Goal: Information Seeking & Learning: Learn about a topic

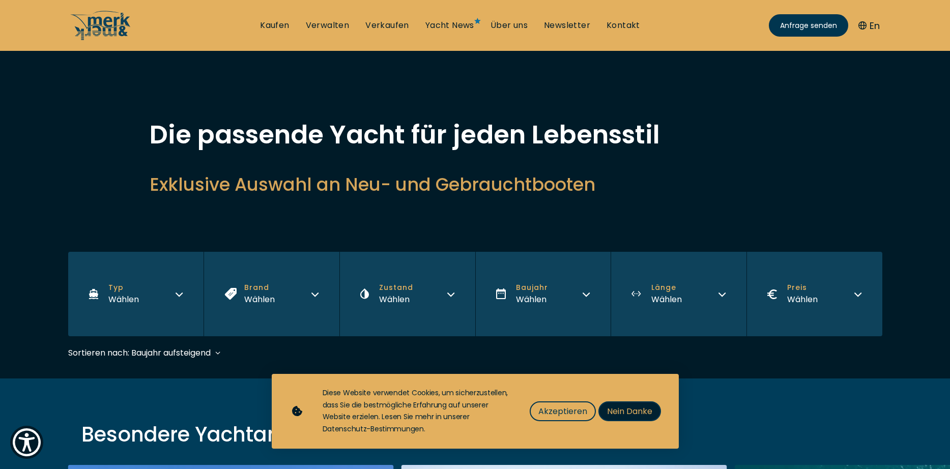
click at [633, 408] on span "Nein Danke" at bounding box center [629, 411] width 45 height 13
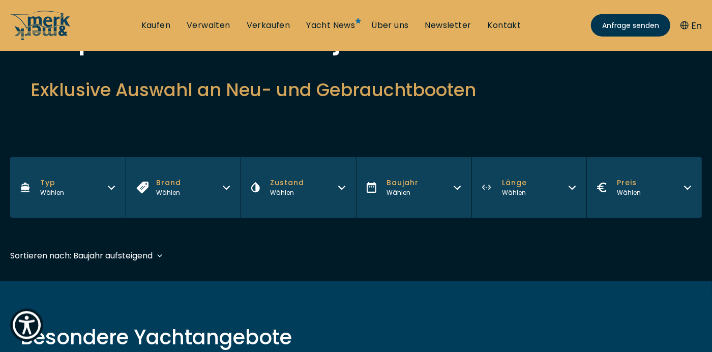
scroll to position [68, 0]
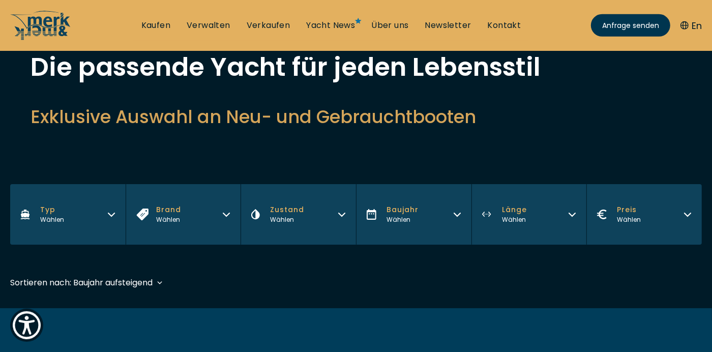
click at [112, 215] on icon "button" at bounding box center [111, 214] width 6 height 3
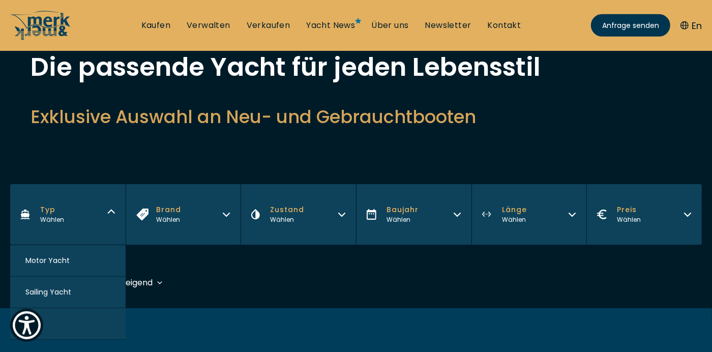
click at [66, 260] on span "Motor Yacht" at bounding box center [47, 260] width 44 height 11
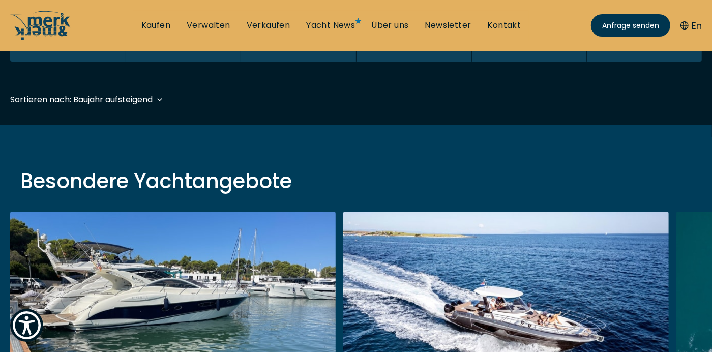
scroll to position [252, 0]
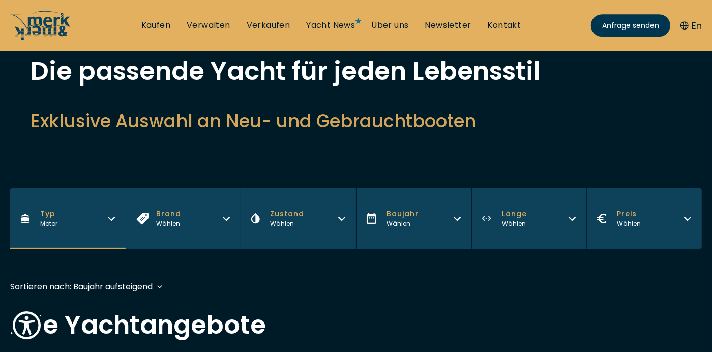
scroll to position [60, 0]
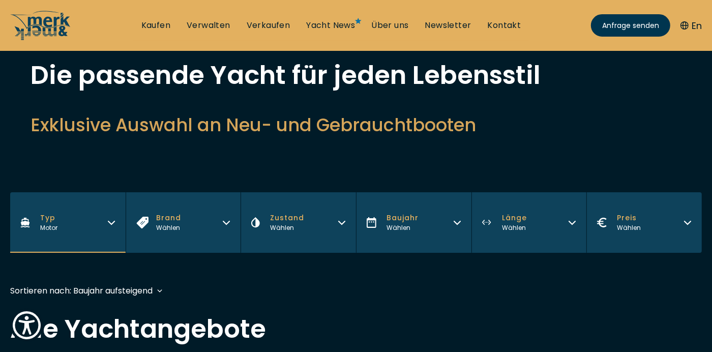
click at [573, 221] on icon "button" at bounding box center [572, 221] width 8 height 8
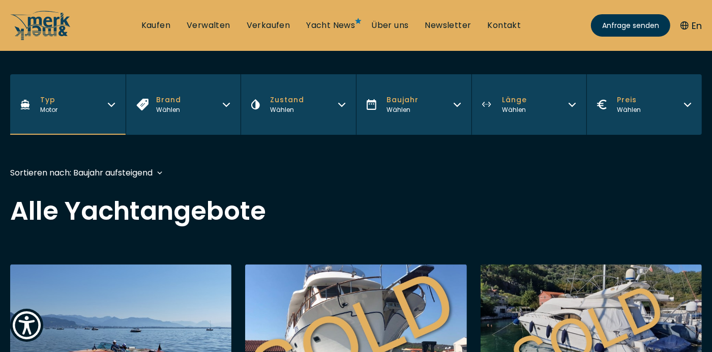
scroll to position [179, 0]
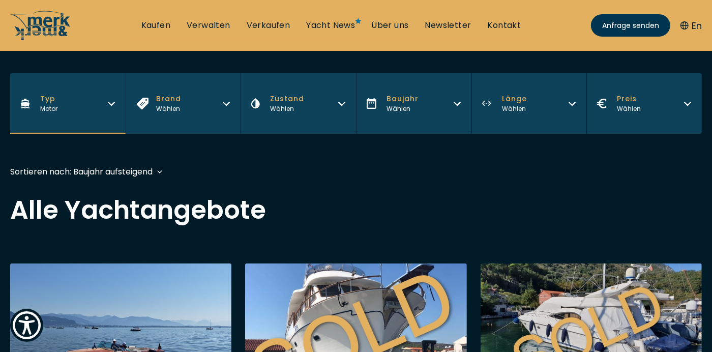
click at [576, 105] on icon "button" at bounding box center [572, 102] width 8 height 8
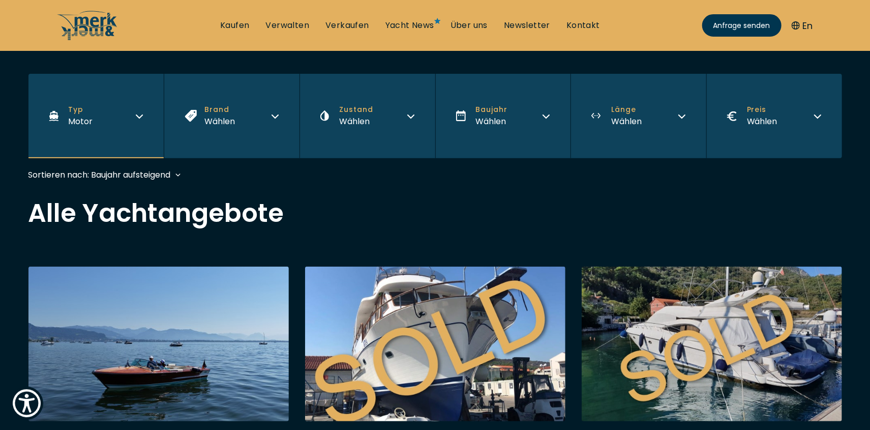
click at [683, 114] on icon "button" at bounding box center [682, 115] width 8 height 8
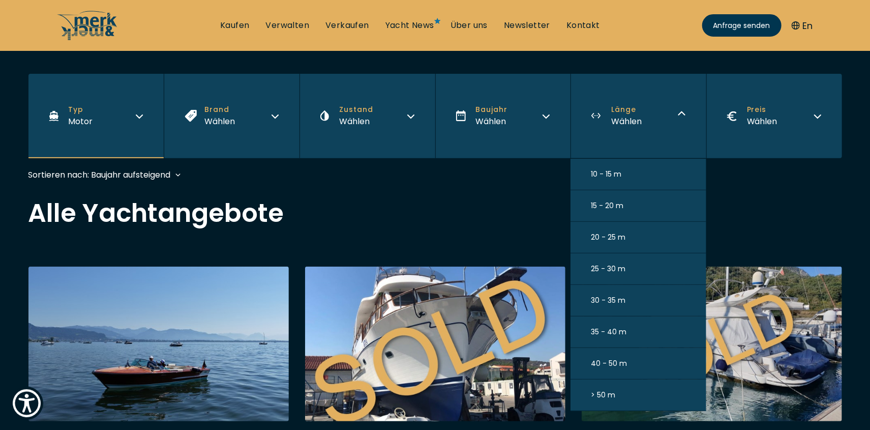
click at [607, 397] on span "> 50 m" at bounding box center [603, 395] width 24 height 11
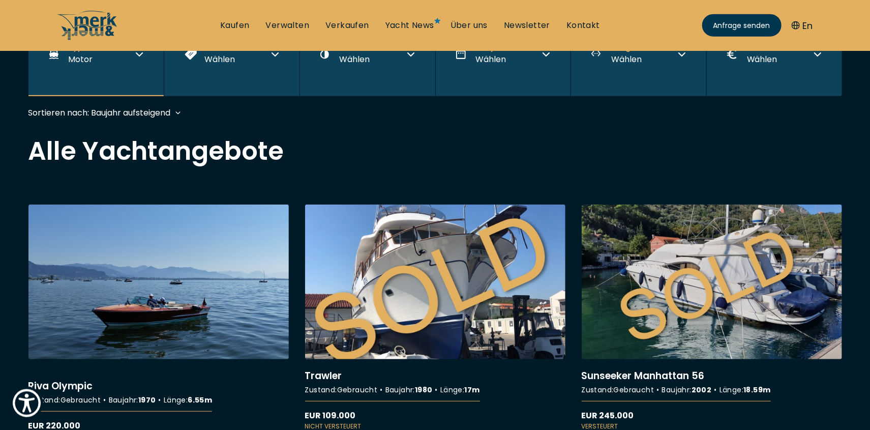
scroll to position [249, 0]
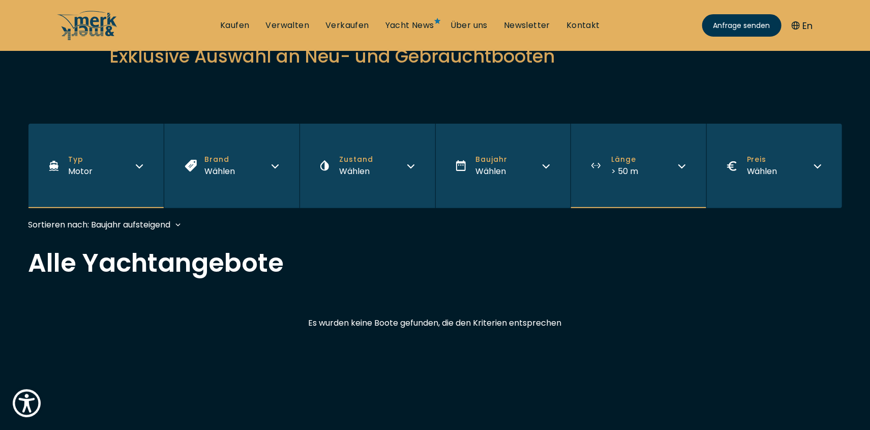
scroll to position [123, 0]
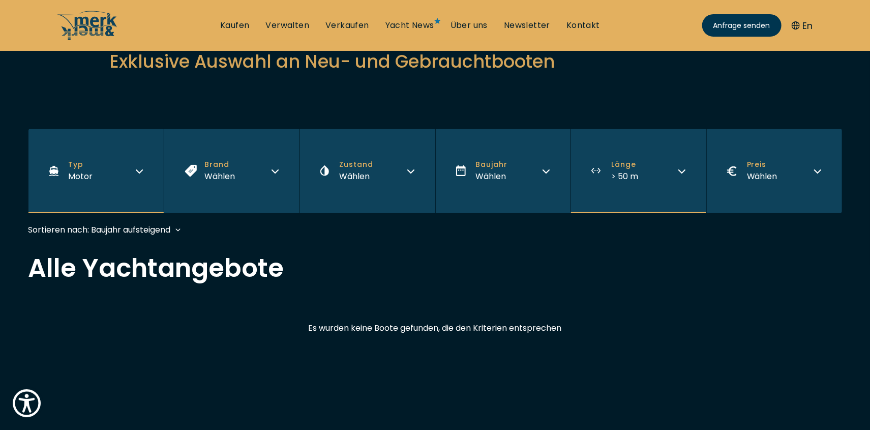
click at [681, 171] on icon "button" at bounding box center [682, 171] width 6 height 3
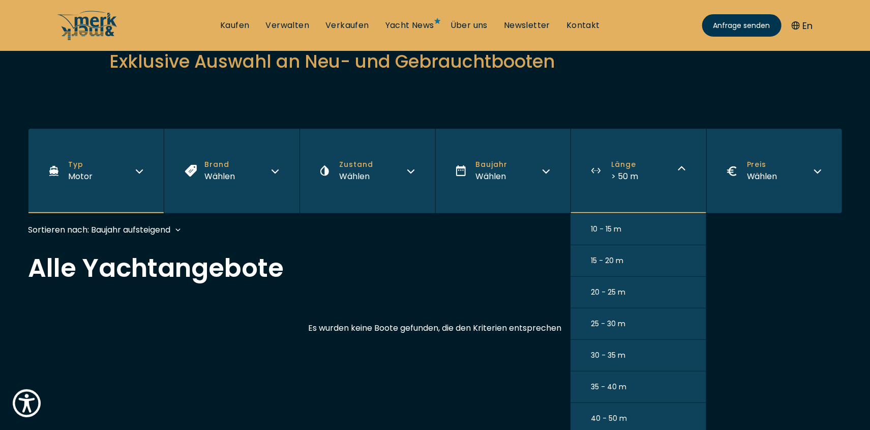
click at [632, 416] on button "40 - 50 m" at bounding box center [639, 419] width 136 height 32
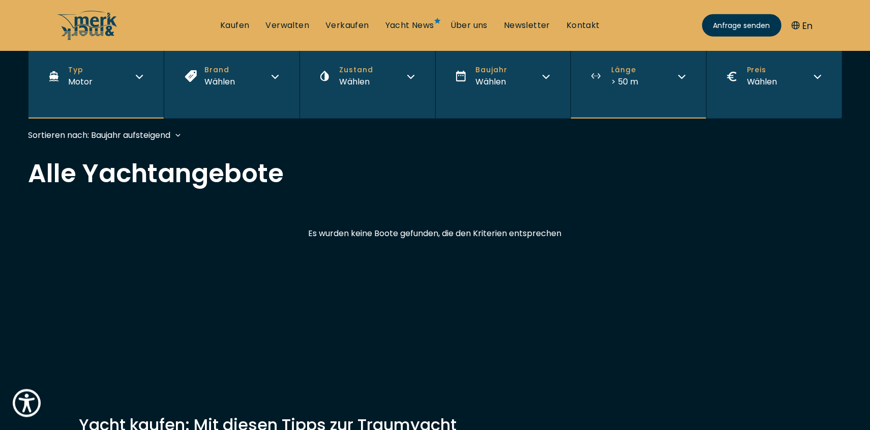
scroll to position [247, 0]
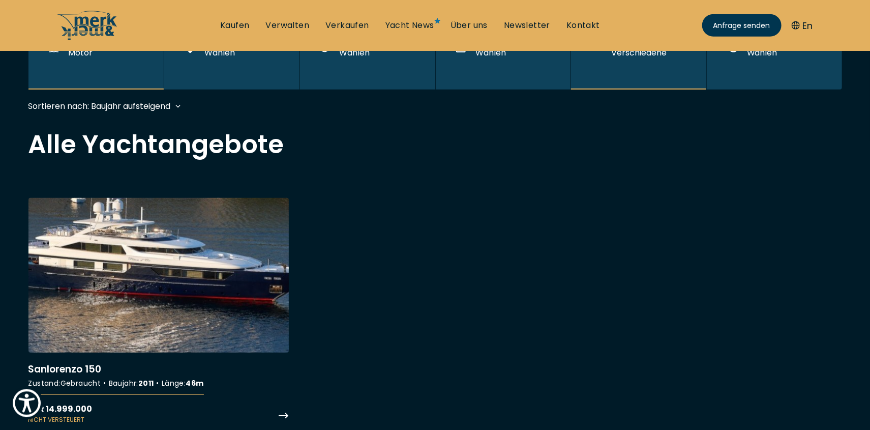
scroll to position [246, 0]
click at [236, 249] on link "More details about Sanlorenzo 150" at bounding box center [158, 311] width 260 height 226
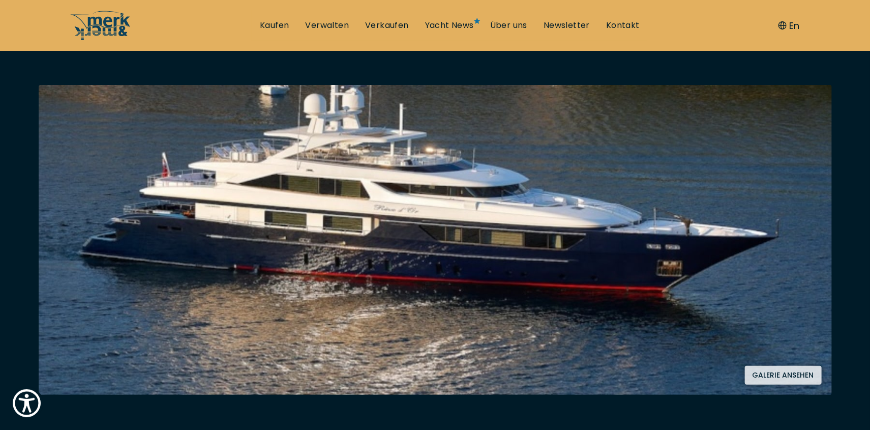
scroll to position [185, 0]
